Goal: Find specific page/section: Find specific page/section

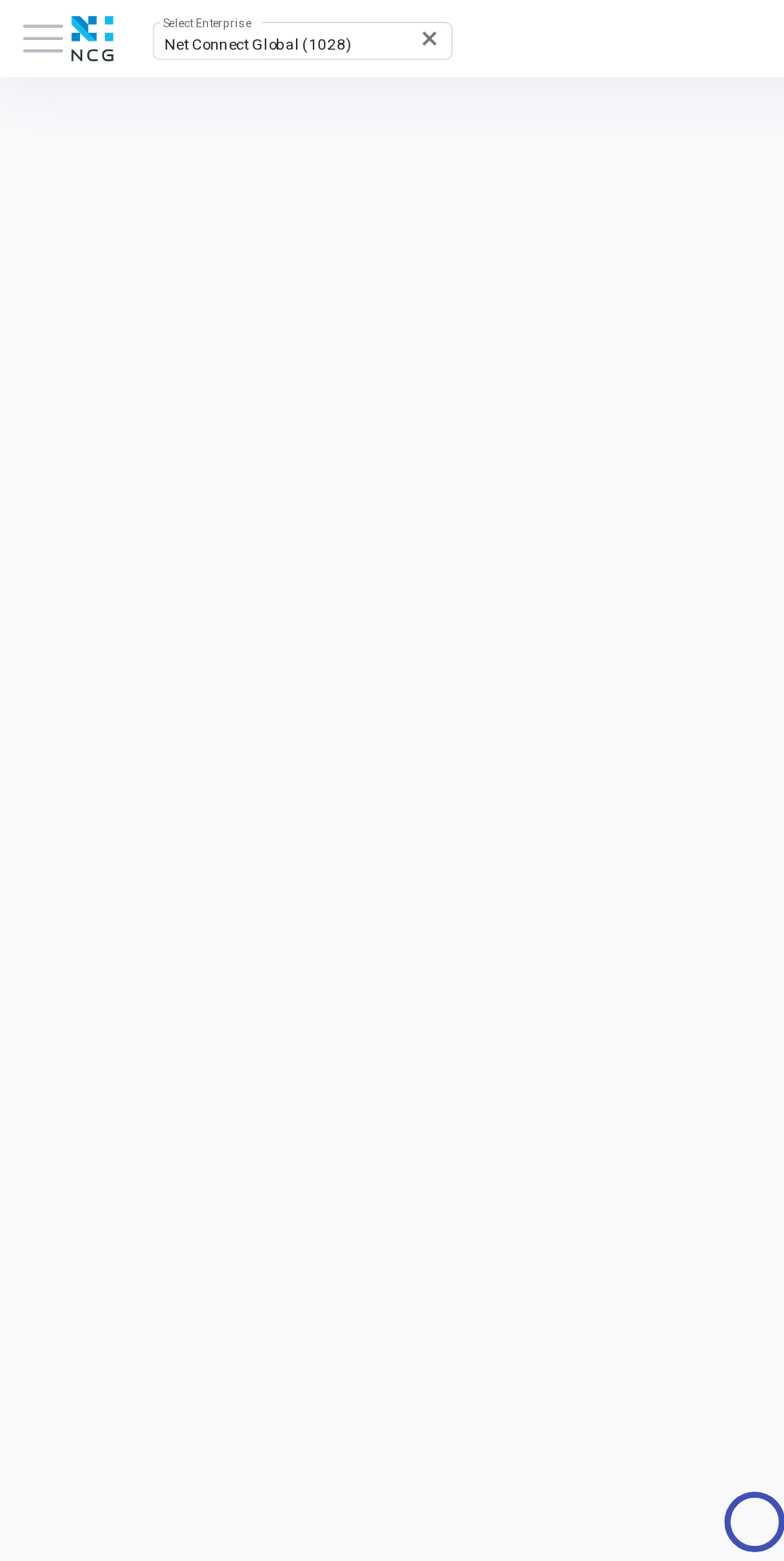
click at [26, 21] on span at bounding box center [22, 20] width 21 height 2
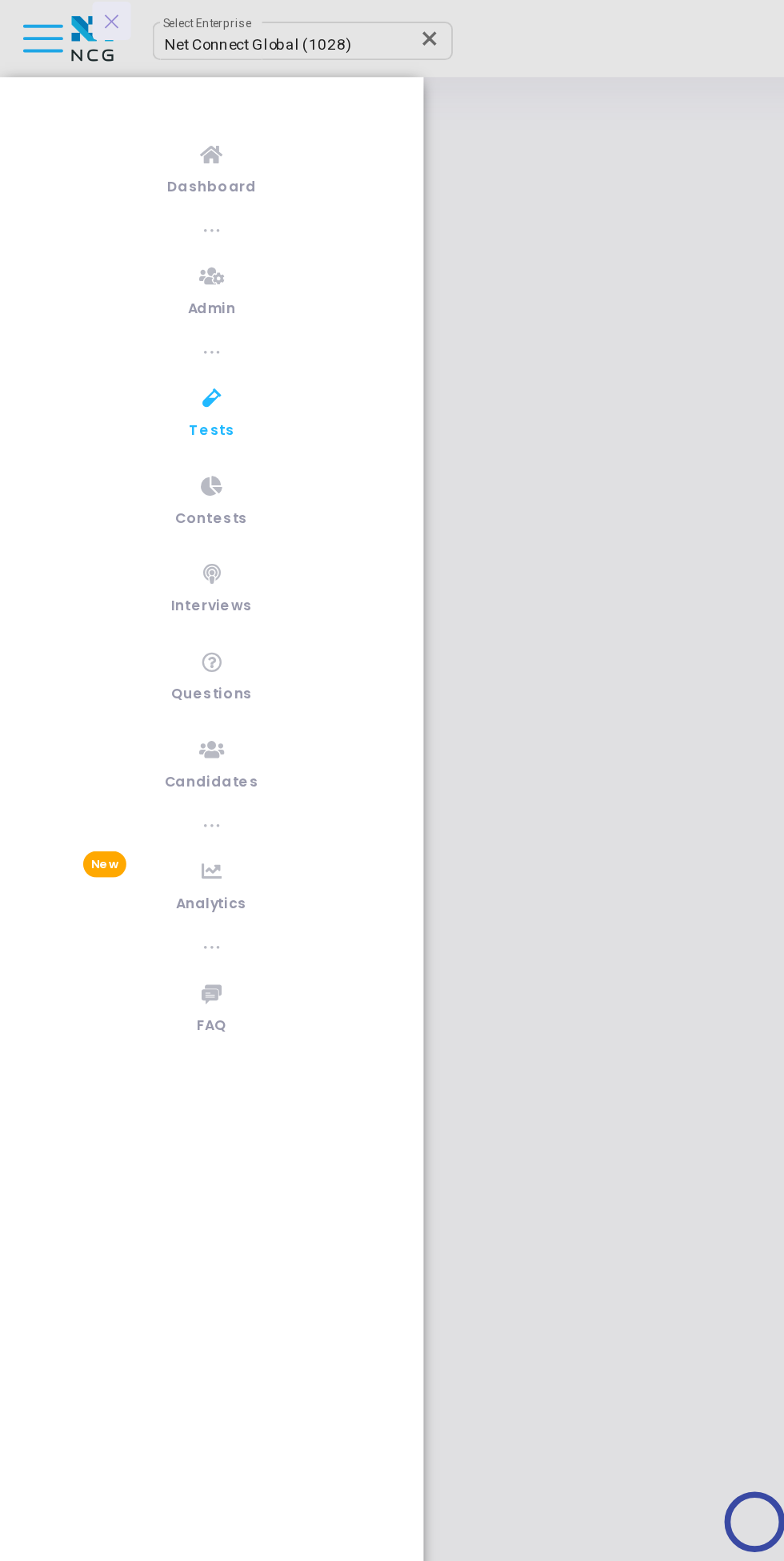
click at [114, 172] on link "Admin" at bounding box center [110, 151] width 220 height 44
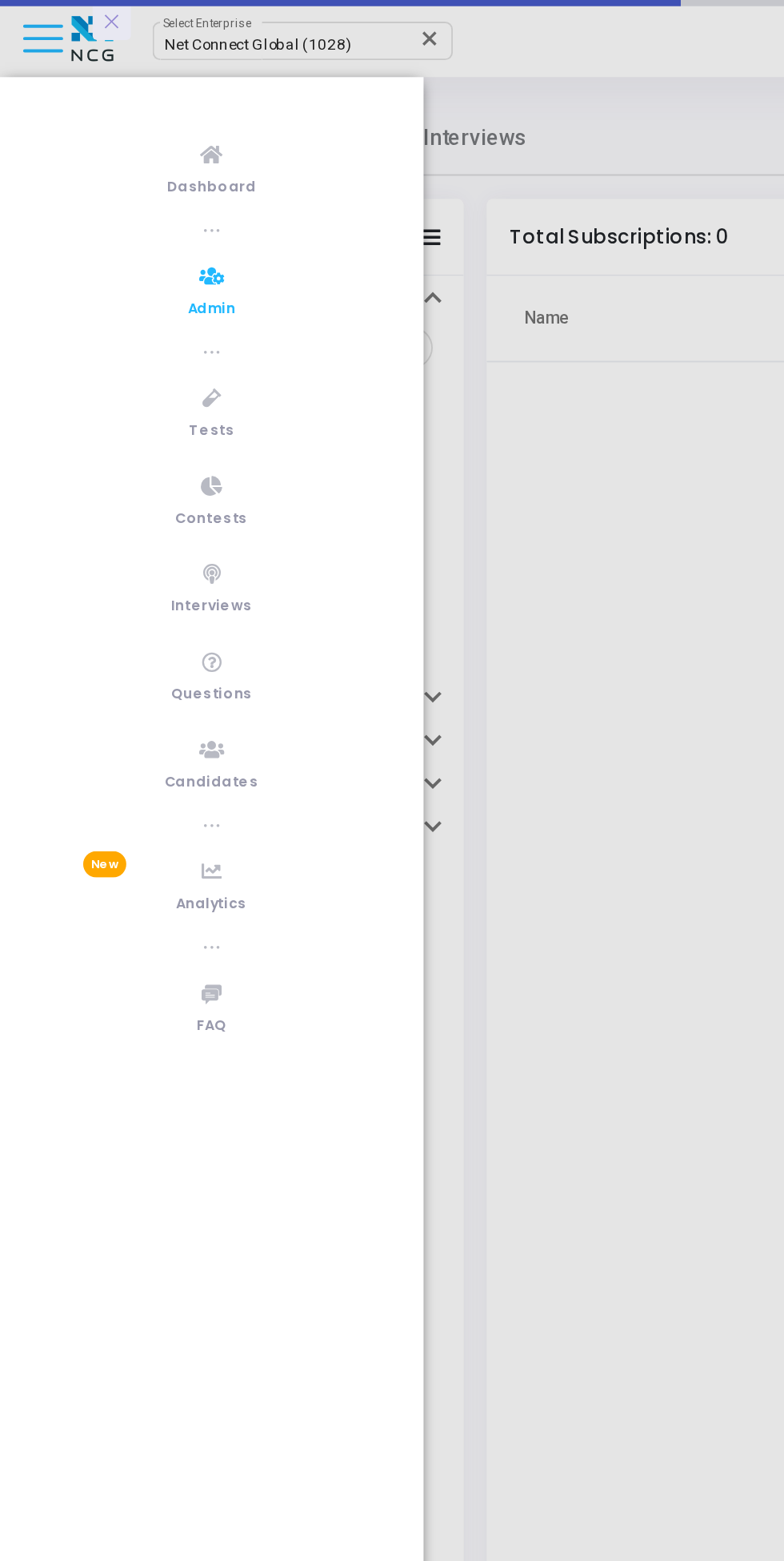
click at [106, 209] on icon at bounding box center [111, 208] width 10 height 20
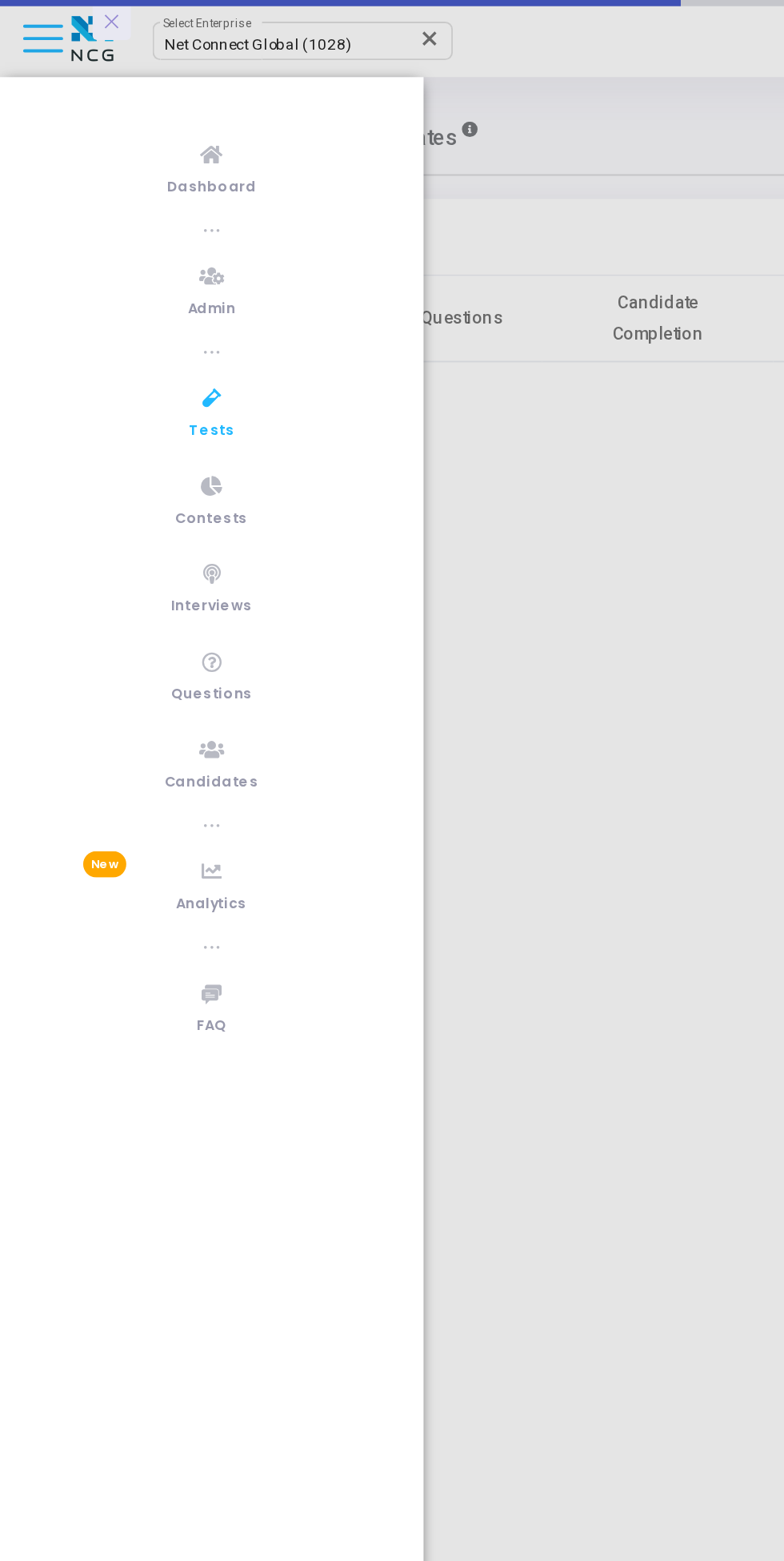
click at [328, 75] on div at bounding box center [392, 780] width 784 height 1561
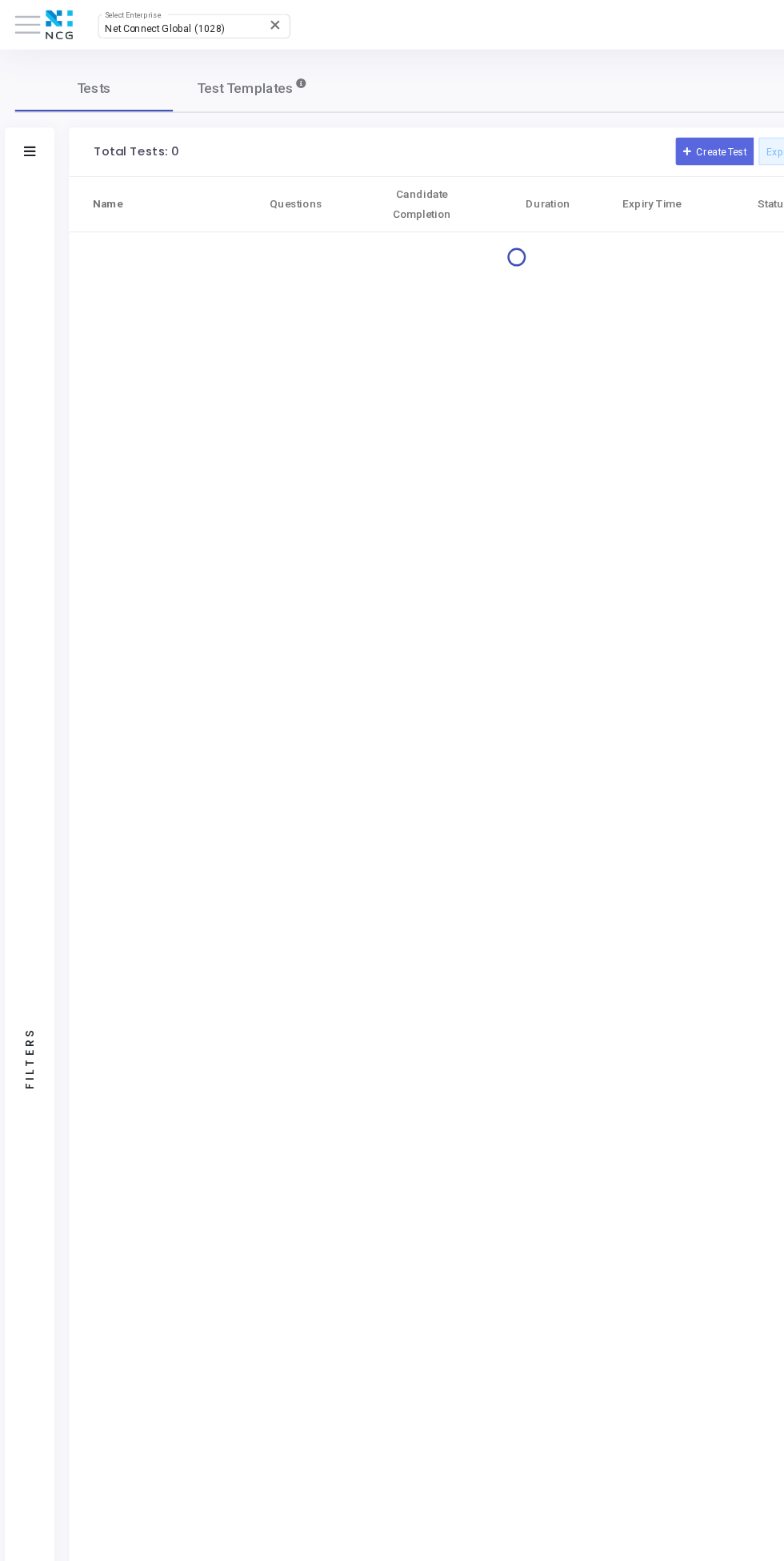
click at [146, 23] on span "Net Connect Global (1028)" at bounding box center [134, 22] width 98 height 9
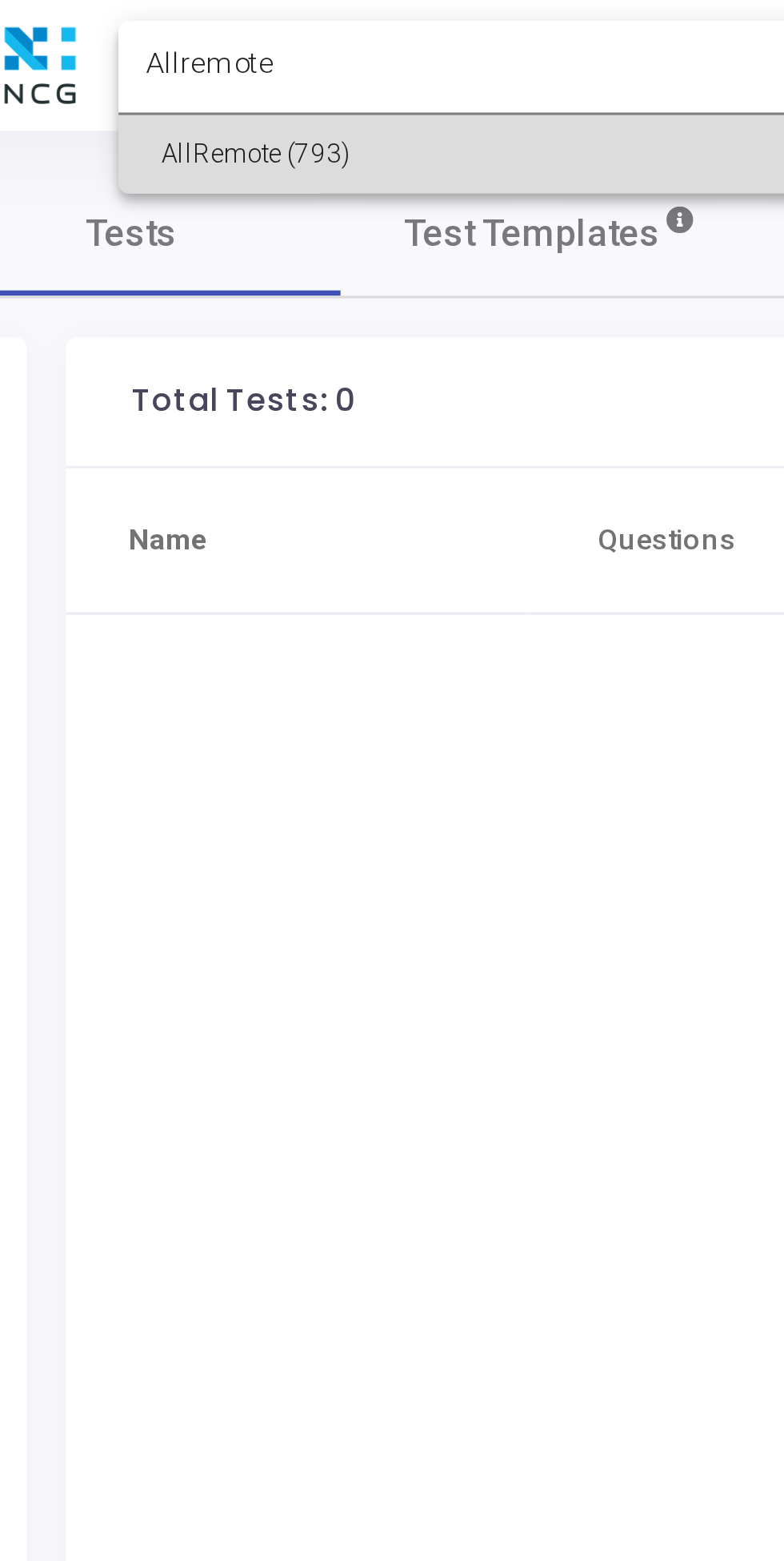
type input "Allremote"
click at [184, 45] on span "AllRemote (793)" at bounding box center [181, 47] width 193 height 24
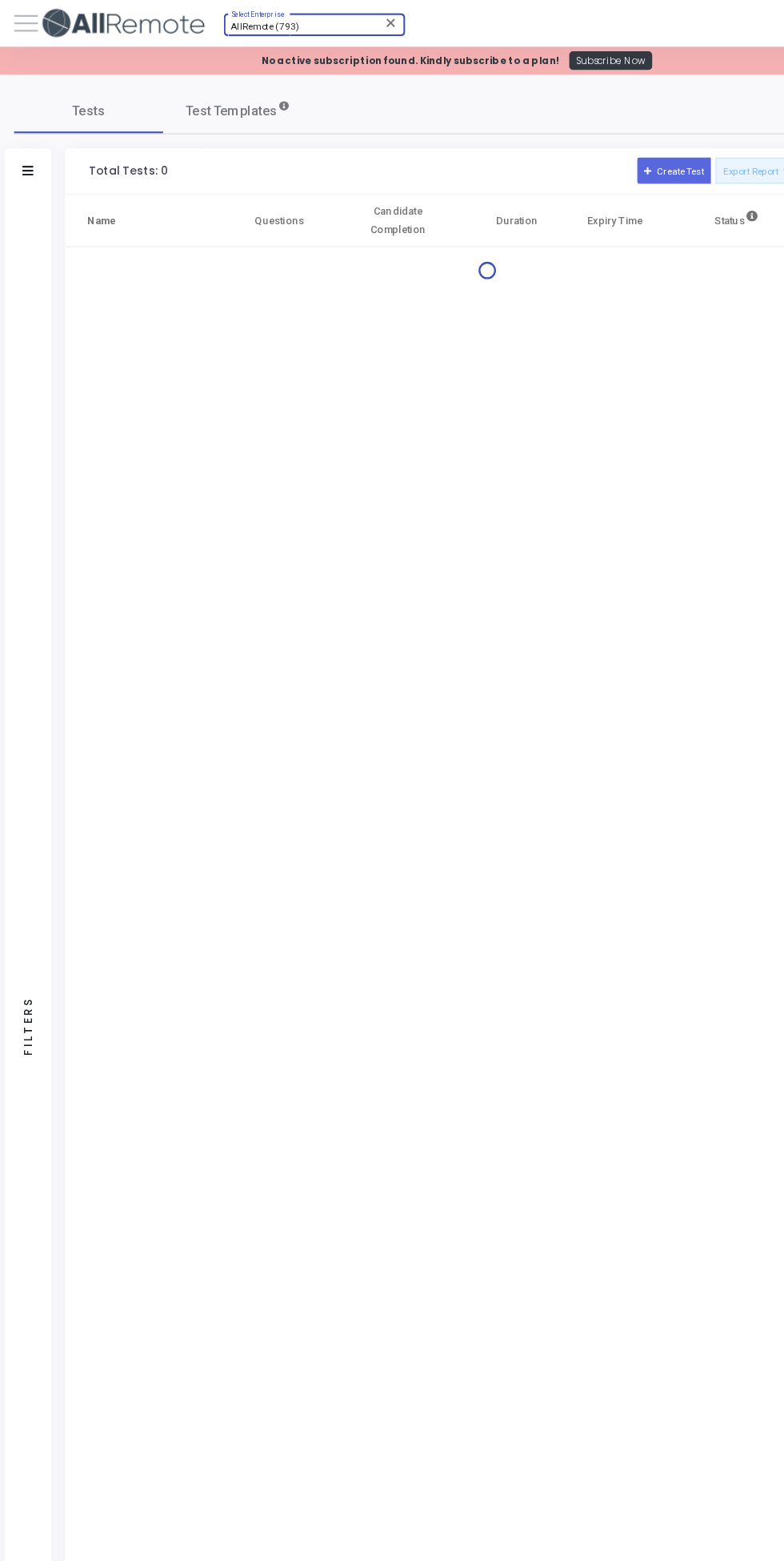
click at [22, 21] on span at bounding box center [22, 20] width 21 height 2
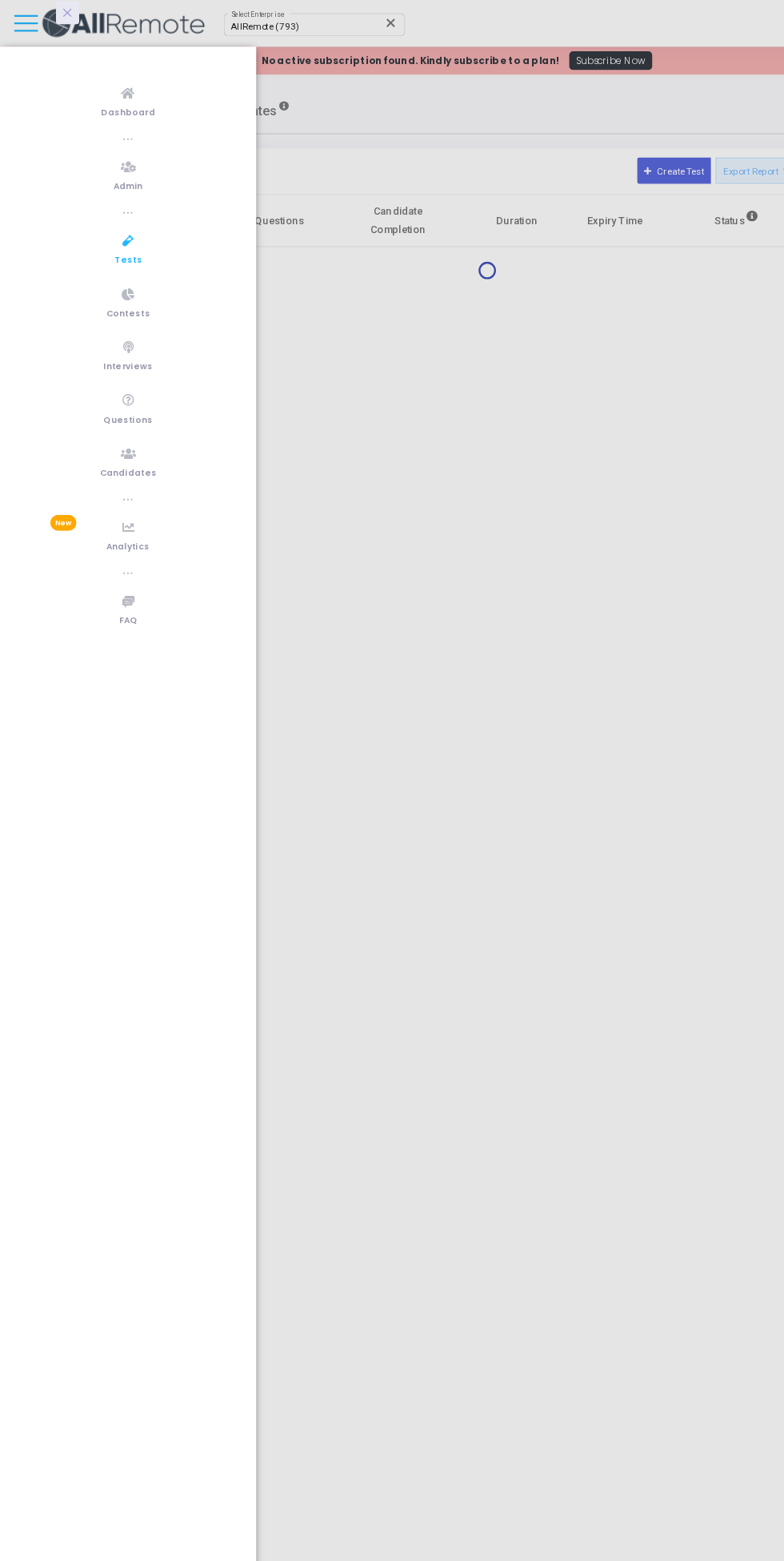
click at [120, 211] on link "Tests" at bounding box center [110, 215] width 220 height 44
click at [430, 348] on div at bounding box center [392, 780] width 784 height 1561
